Goal: Find specific page/section: Find specific page/section

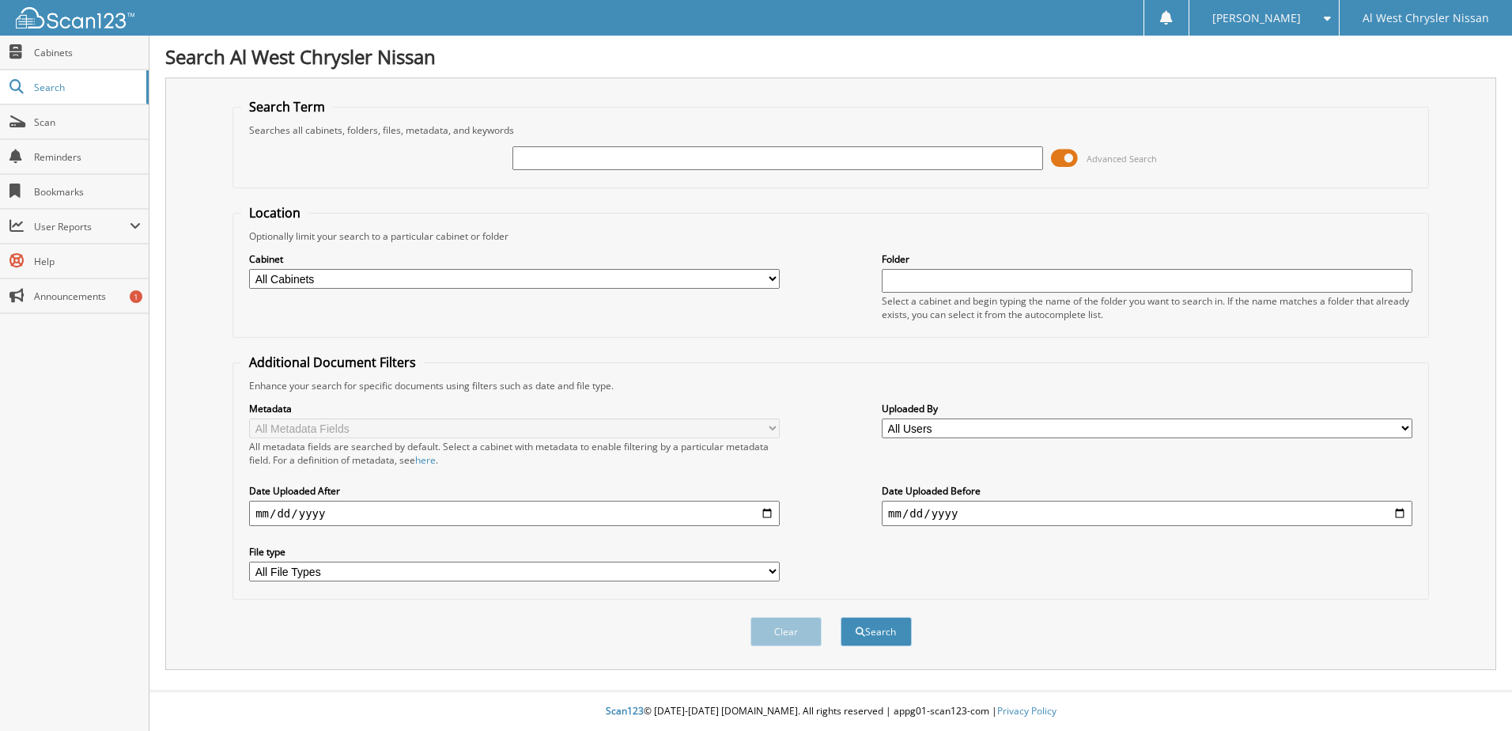
drag, startPoint x: 0, startPoint y: 0, endPoint x: 796, endPoint y: 158, distance: 811.4
click at [796, 158] on input "text" at bounding box center [778, 158] width 531 height 24
type input "9354"
click at [841, 617] on button "Search" at bounding box center [876, 631] width 71 height 29
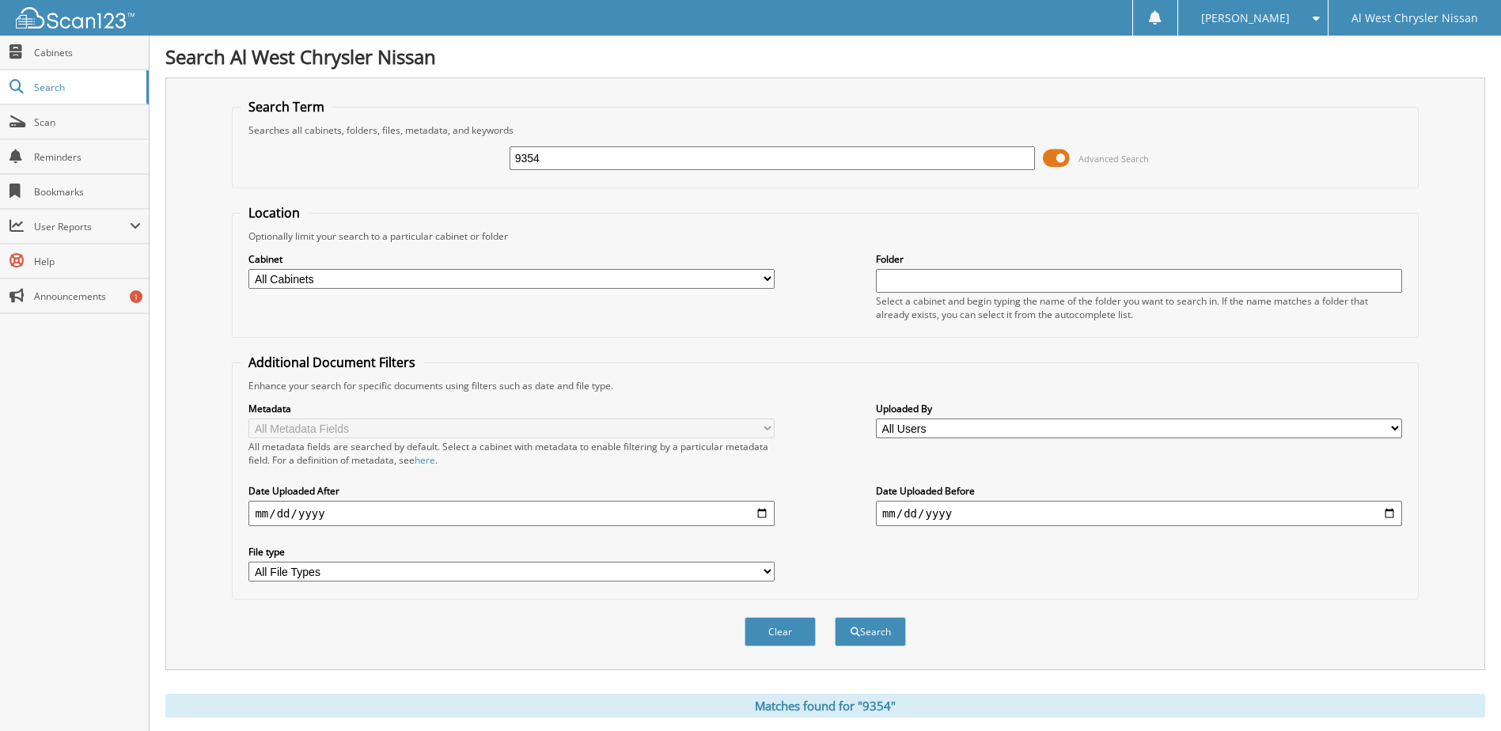
drag, startPoint x: 649, startPoint y: 161, endPoint x: 442, endPoint y: 162, distance: 207.3
click at [442, 162] on div "9354 Advanced Search" at bounding box center [824, 158] width 1168 height 43
type input "[PERSON_NAME]"
click at [835, 617] on button "Search" at bounding box center [870, 631] width 71 height 29
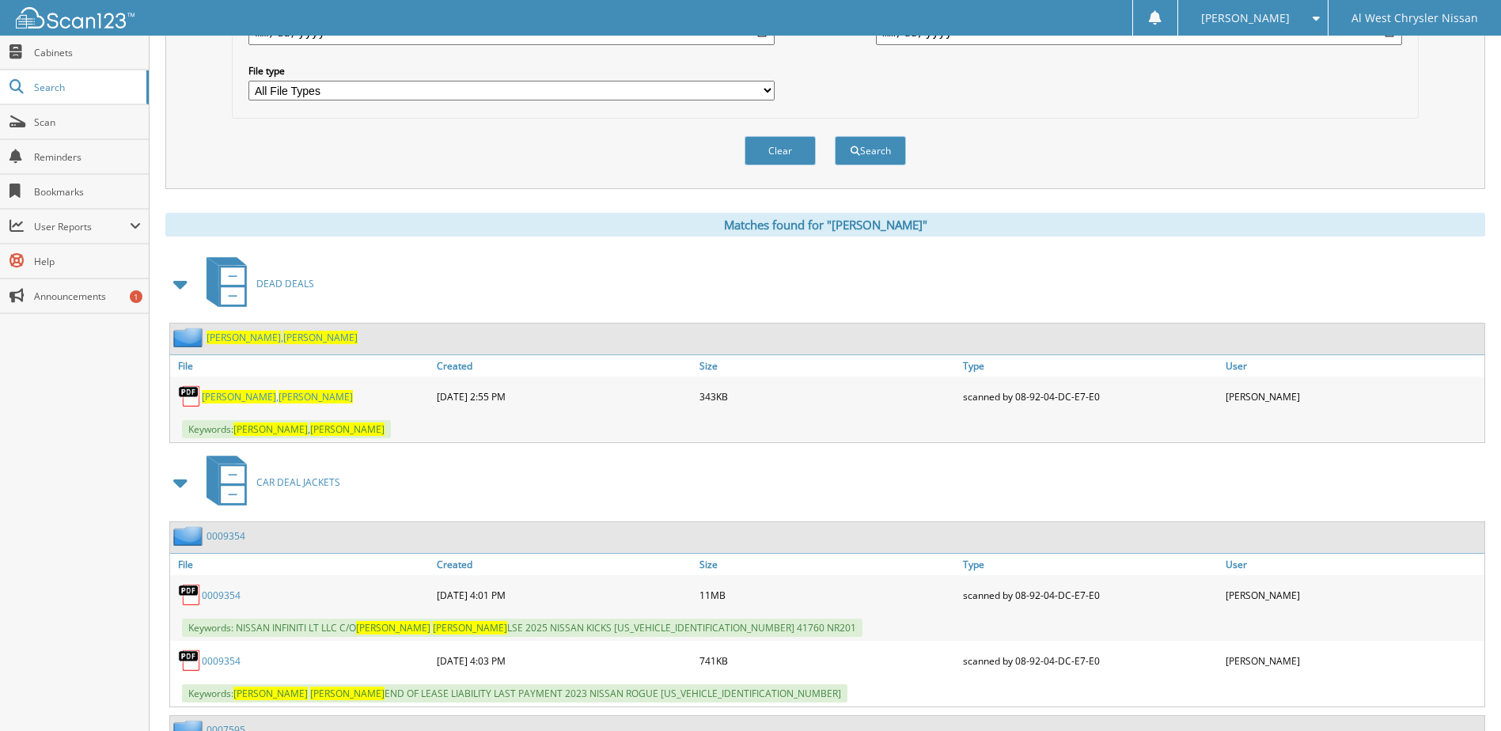
scroll to position [554, 0]
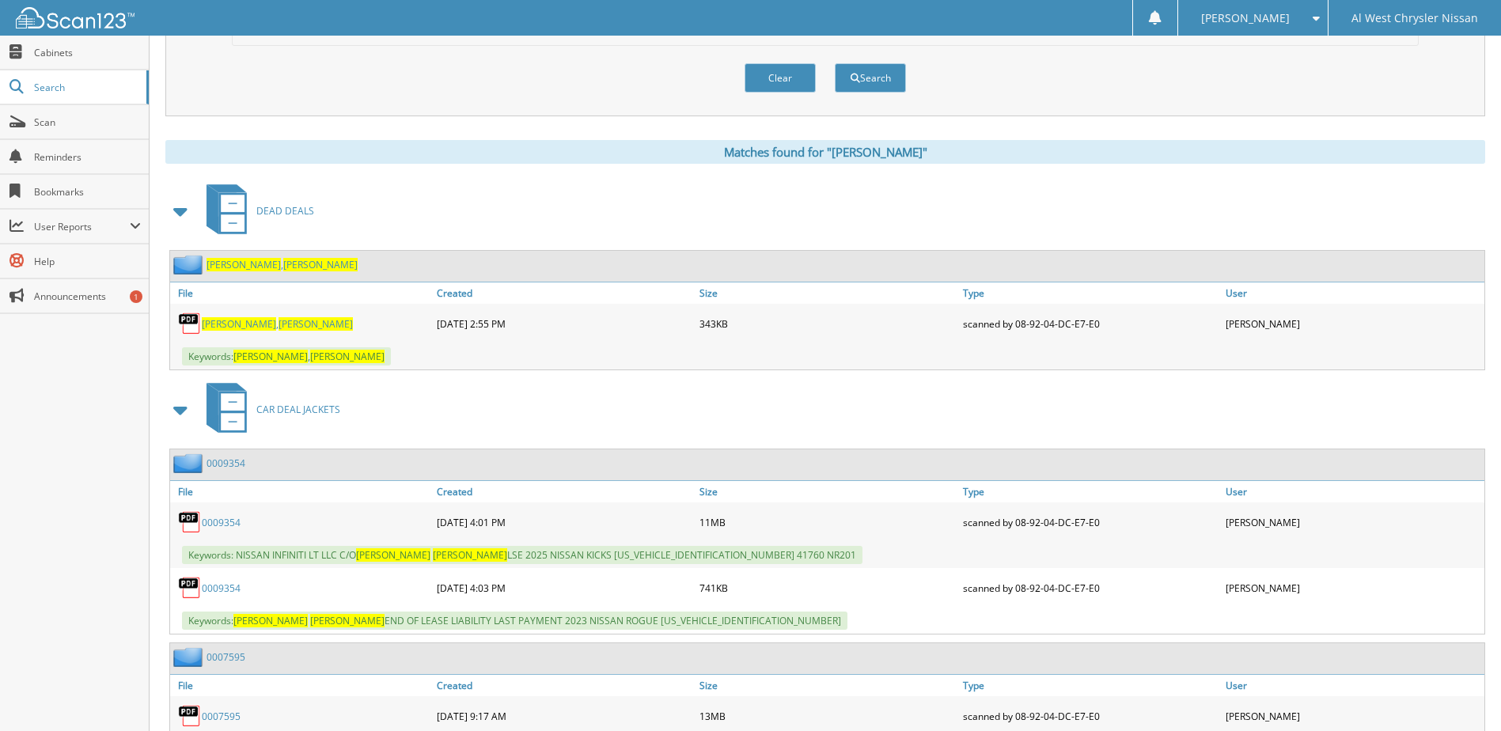
click at [230, 523] on link "0009354" at bounding box center [221, 522] width 39 height 13
